Goal: Task Accomplishment & Management: Manage account settings

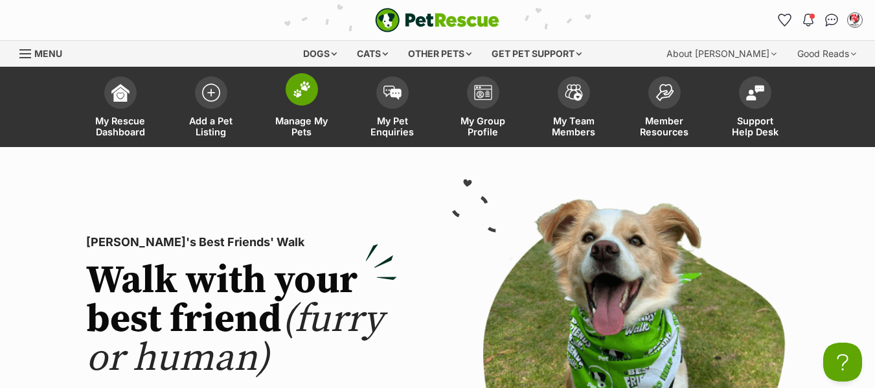
click at [294, 127] on span "Manage My Pets" at bounding box center [302, 126] width 58 height 22
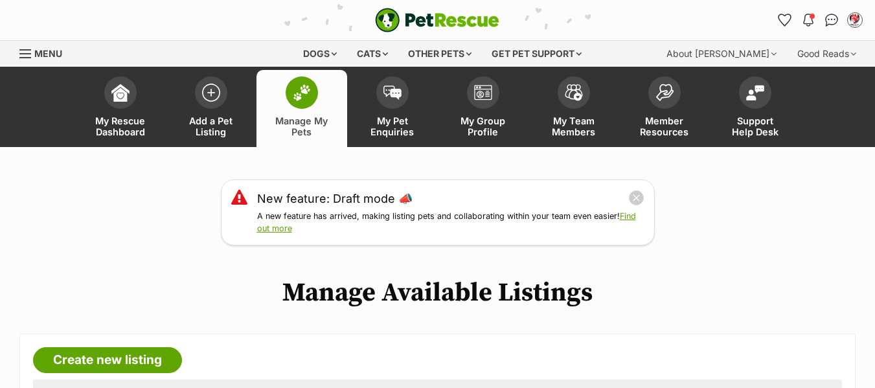
click at [28, 52] on div "Menu" at bounding box center [25, 54] width 13 height 10
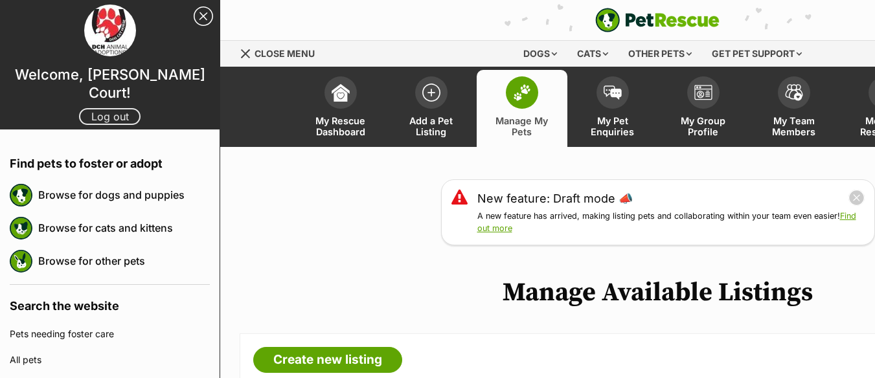
click at [99, 108] on link "Log out" at bounding box center [110, 116] width 62 height 17
